Goal: Check status: Check status

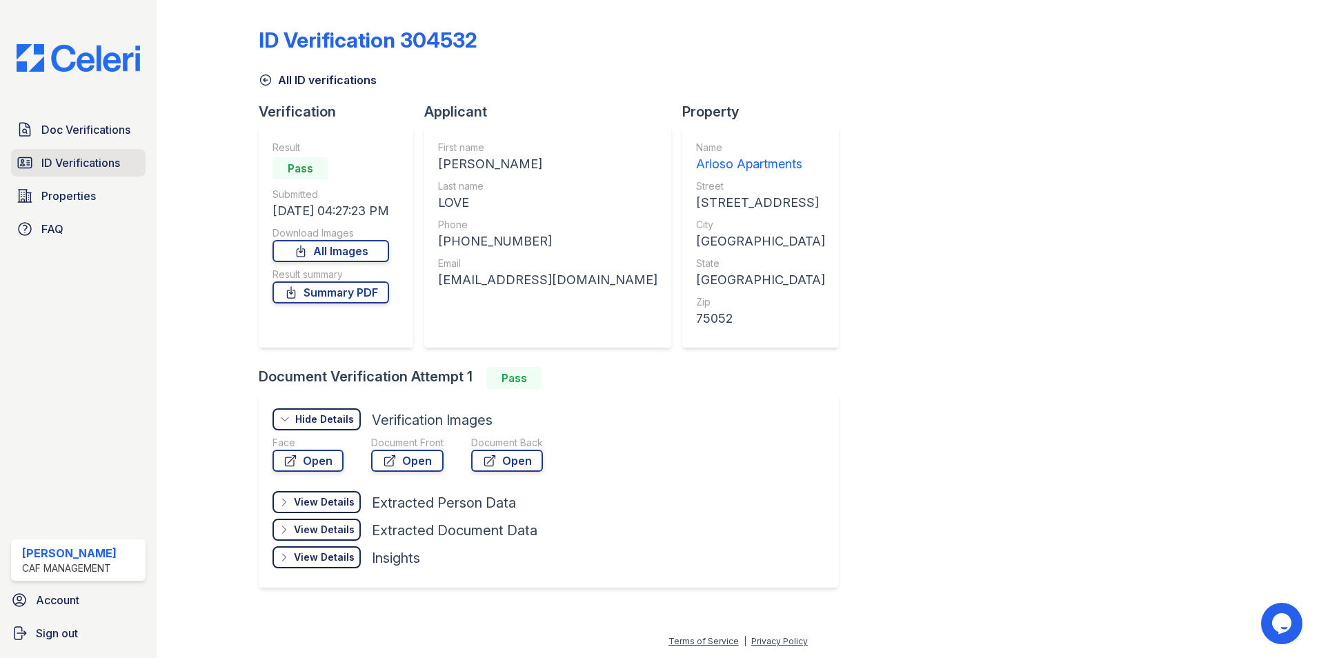
click at [72, 156] on span "ID Verifications" at bounding box center [80, 163] width 79 height 17
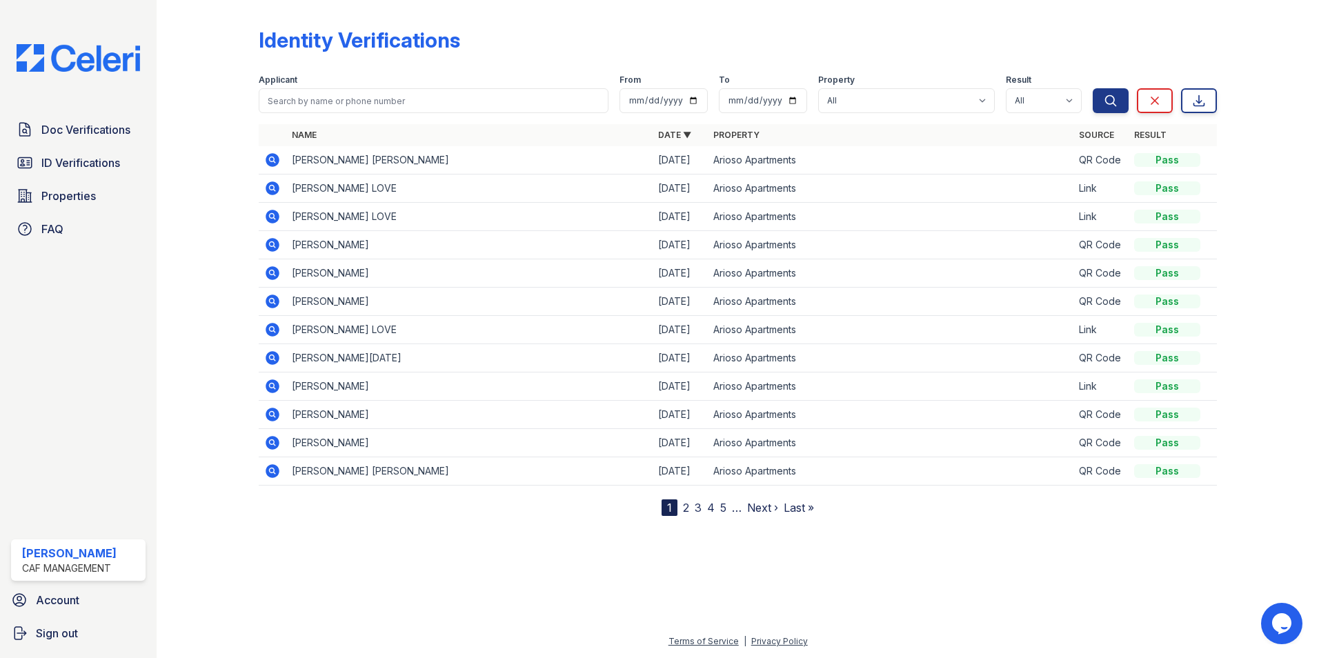
click at [271, 157] on icon at bounding box center [272, 160] width 17 height 17
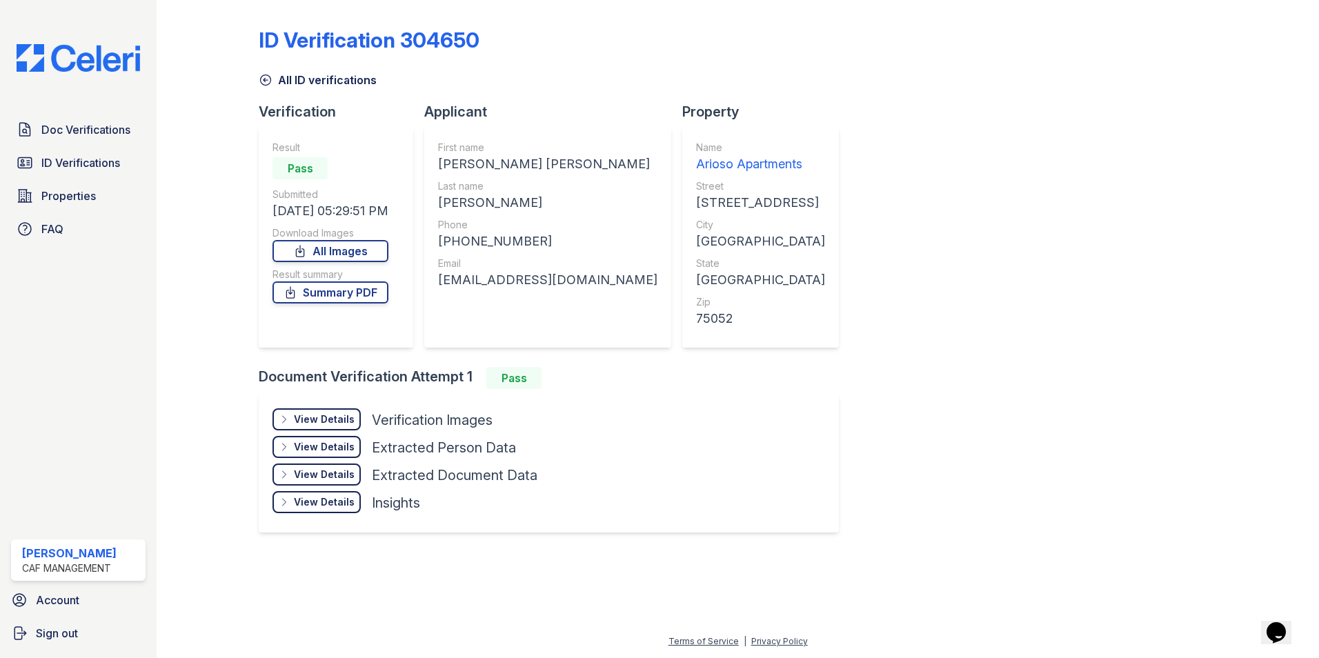
click at [355, 411] on div "View Details Details" at bounding box center [317, 419] width 88 height 22
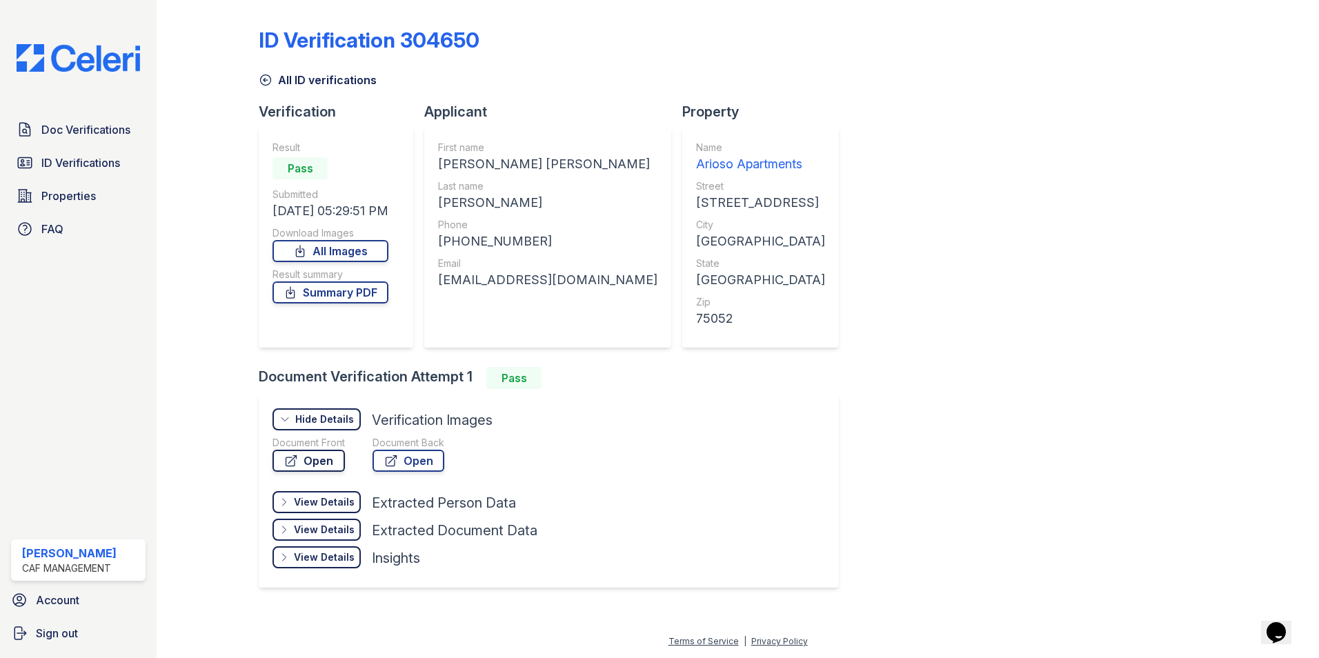
click at [314, 458] on link "Open" at bounding box center [309, 461] width 72 height 22
click at [86, 161] on span "ID Verifications" at bounding box center [80, 163] width 79 height 17
